Goal: Information Seeking & Learning: Learn about a topic

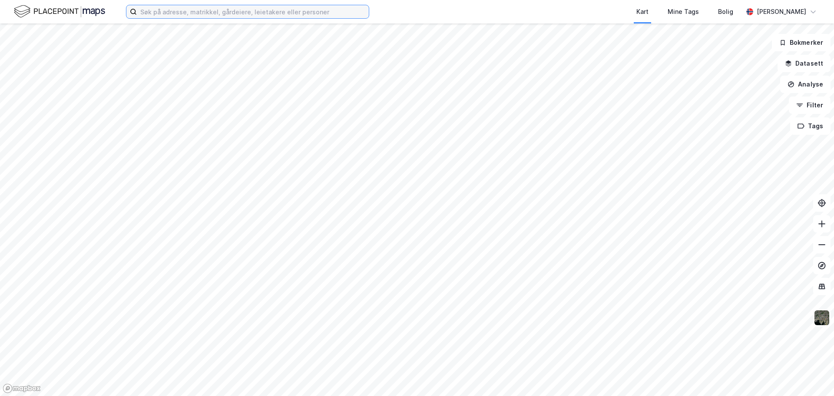
click at [172, 13] on input at bounding box center [253, 11] width 232 height 13
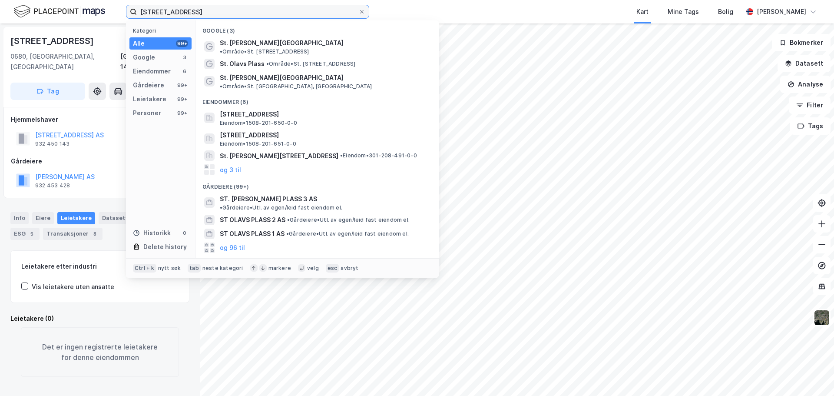
type input "[STREET_ADDRESS]"
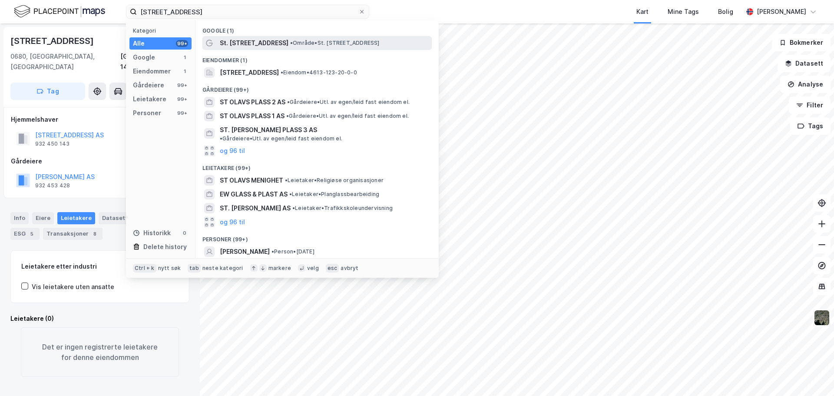
click at [320, 46] on span "• Område • St. [STREET_ADDRESS]" at bounding box center [335, 43] width 90 height 7
